Goal: Information Seeking & Learning: Learn about a topic

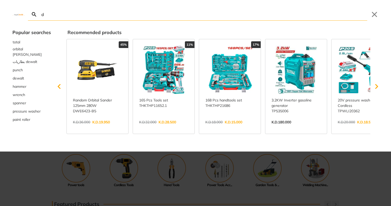
type input "de"
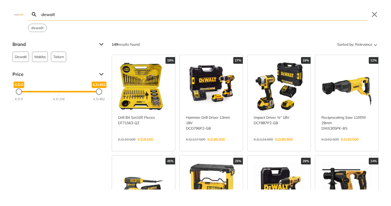
type input "dewalt"
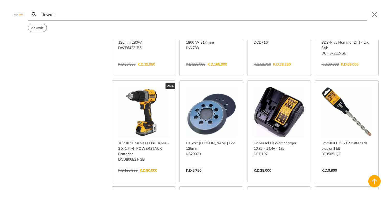
scroll to position [185, 0]
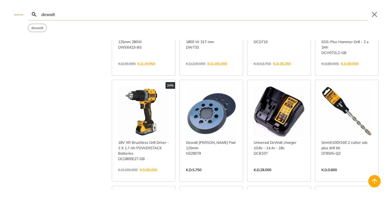
scroll to position [186, 0]
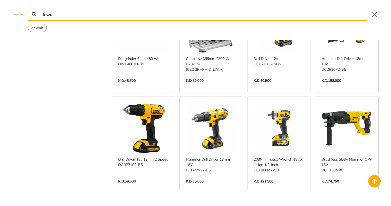
scroll to position [1281, 0]
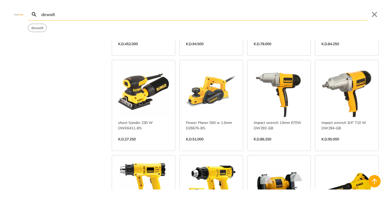
scroll to position [1634, 0]
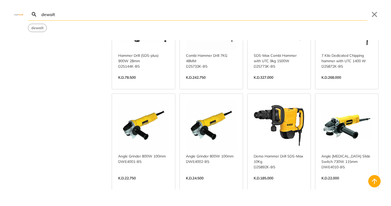
scroll to position [2304, 0]
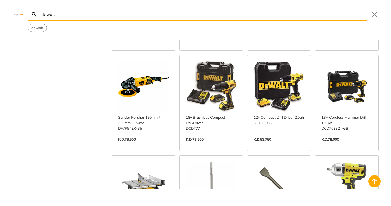
scroll to position [2638, 0]
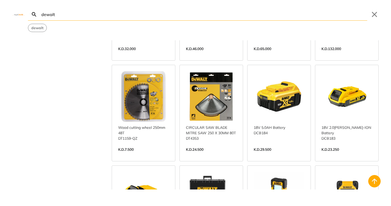
scroll to position [3044, 0]
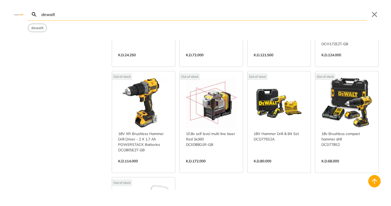
scroll to position [3658, 0]
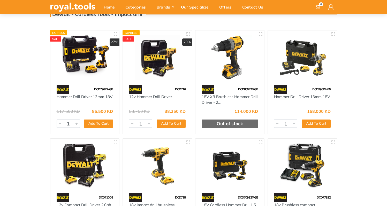
scroll to position [44, 0]
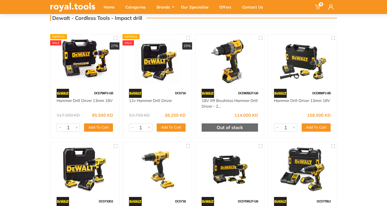
click at [150, 65] on img at bounding box center [157, 61] width 60 height 45
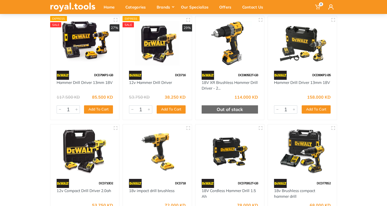
scroll to position [63, 0]
click at [80, 47] on img at bounding box center [85, 43] width 60 height 45
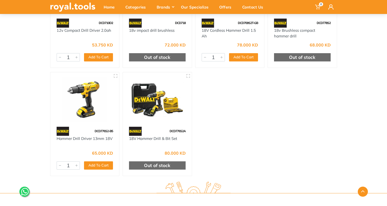
scroll to position [259, 0]
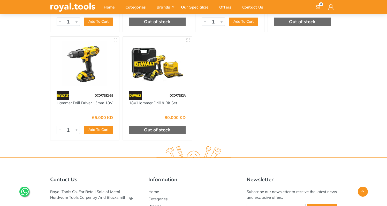
click at [152, 73] on img at bounding box center [157, 63] width 60 height 45
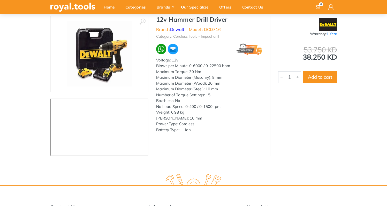
scroll to position [47, 0]
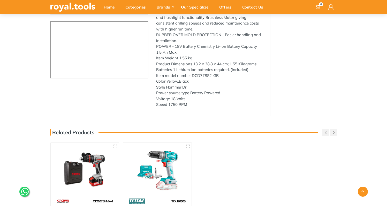
scroll to position [126, 0]
